Goal: Find specific page/section: Find specific page/section

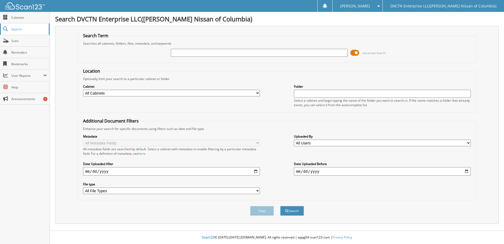
click at [19, 28] on span "Search" at bounding box center [28, 29] width 35 height 4
type input "145831"
click at [280, 206] on button "Search" at bounding box center [292, 211] width 24 height 10
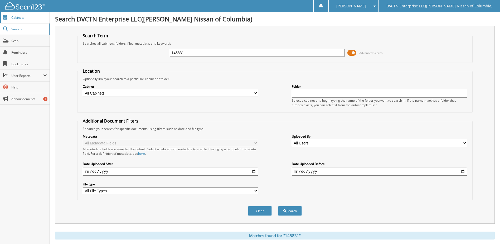
click at [22, 14] on link "Cabinets" at bounding box center [25, 17] width 50 height 11
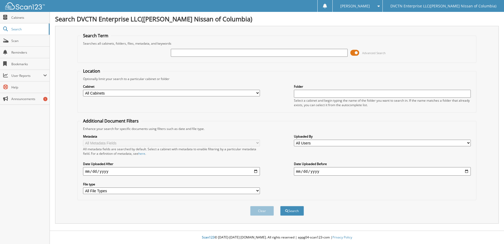
click at [314, 94] on input "text" at bounding box center [382, 94] width 177 height 8
click at [257, 92] on select "All Cabinets PARTS SERVICE RO Needs Filing" at bounding box center [171, 93] width 177 height 7
click at [300, 96] on input "text" at bounding box center [382, 94] width 177 height 8
click at [280, 206] on button "Search" at bounding box center [292, 211] width 24 height 10
type input "1"
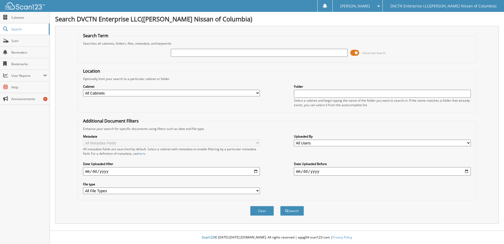
click at [357, 53] on span at bounding box center [354, 53] width 9 height 8
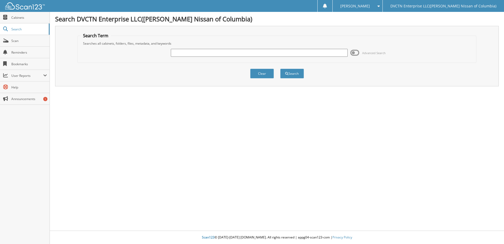
click at [202, 53] on input "text" at bounding box center [259, 53] width 177 height 8
type input "145831"
click at [296, 77] on button "Search" at bounding box center [292, 74] width 24 height 10
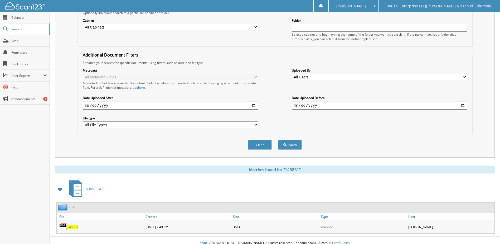
scroll to position [72, 0]
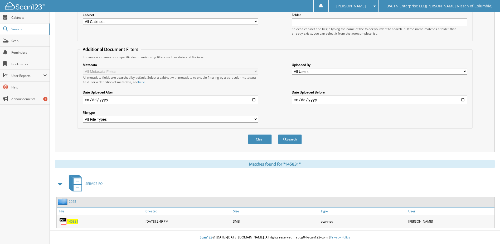
click at [72, 219] on span "145831" at bounding box center [72, 221] width 11 height 4
